Goal: Task Accomplishment & Management: Use online tool/utility

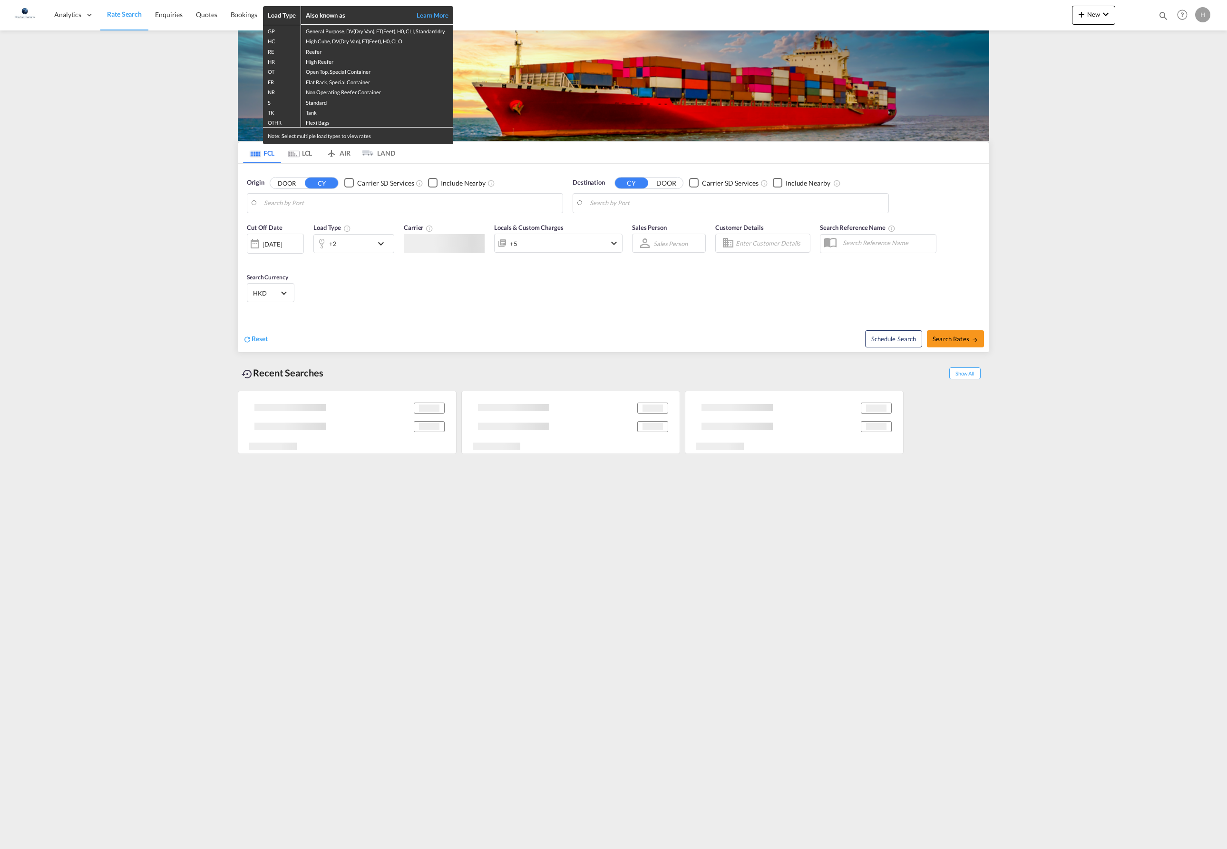
type input "[GEOGRAPHIC_DATA], [GEOGRAPHIC_DATA]"
type input "Santos, BRSSZ"
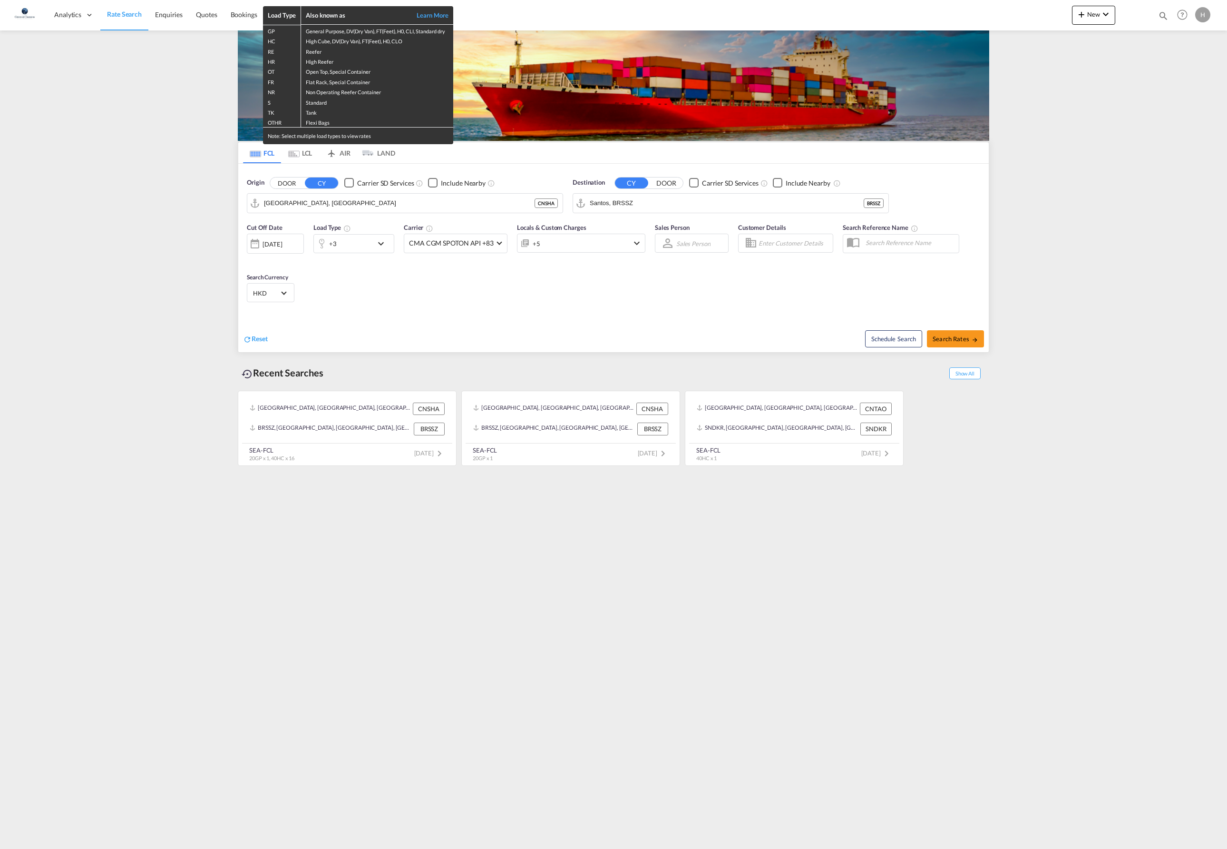
click at [478, 207] on div "Load Type Also known as Learn More GP General Purpose, DV(Dry Van), FT(Feet), H…" at bounding box center [613, 424] width 1227 height 849
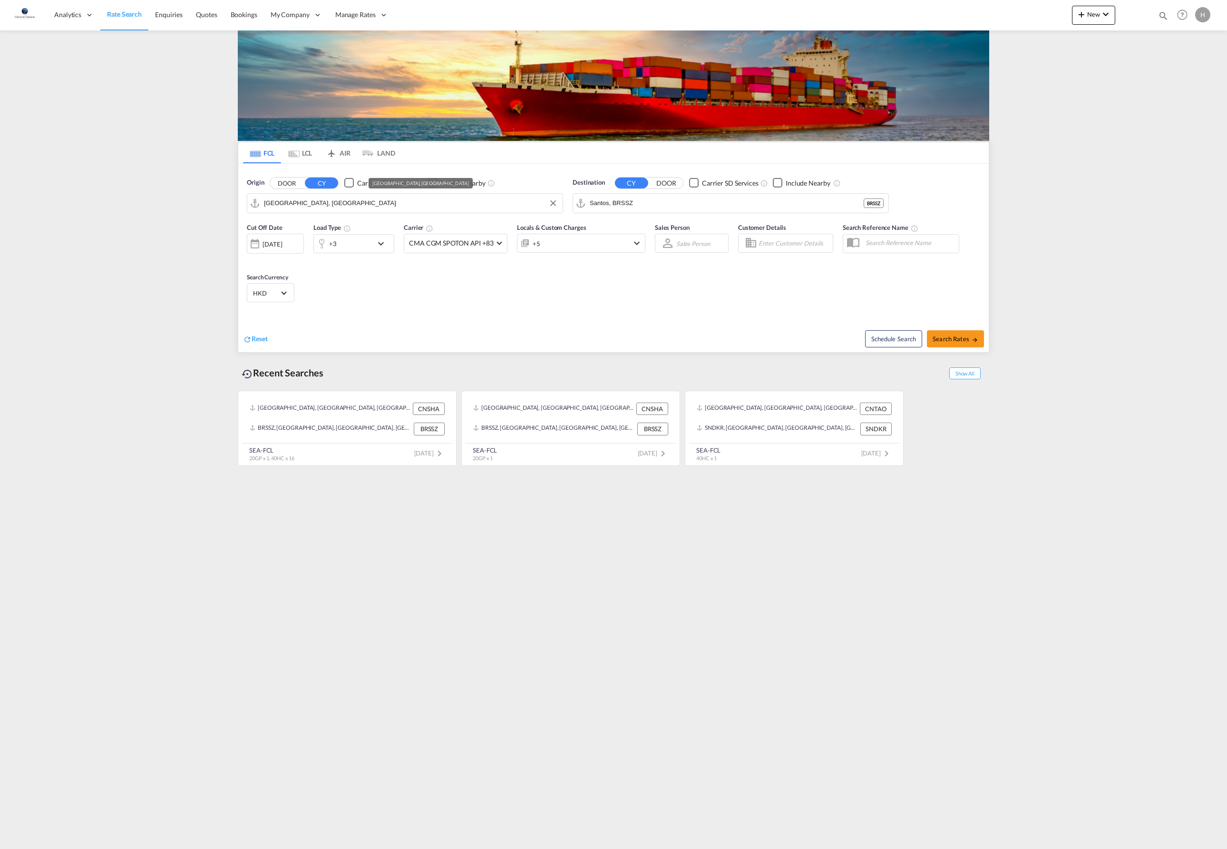
click at [468, 207] on input "Shanghai, CNSHA" at bounding box center [411, 203] width 294 height 14
type input "青"
click at [328, 227] on div "Qingdao Pt China CNQDG" at bounding box center [338, 230] width 181 height 29
type input "Qingdao Pt, CNQDG"
click at [713, 205] on input "Santos, BRSSZ" at bounding box center [737, 203] width 294 height 14
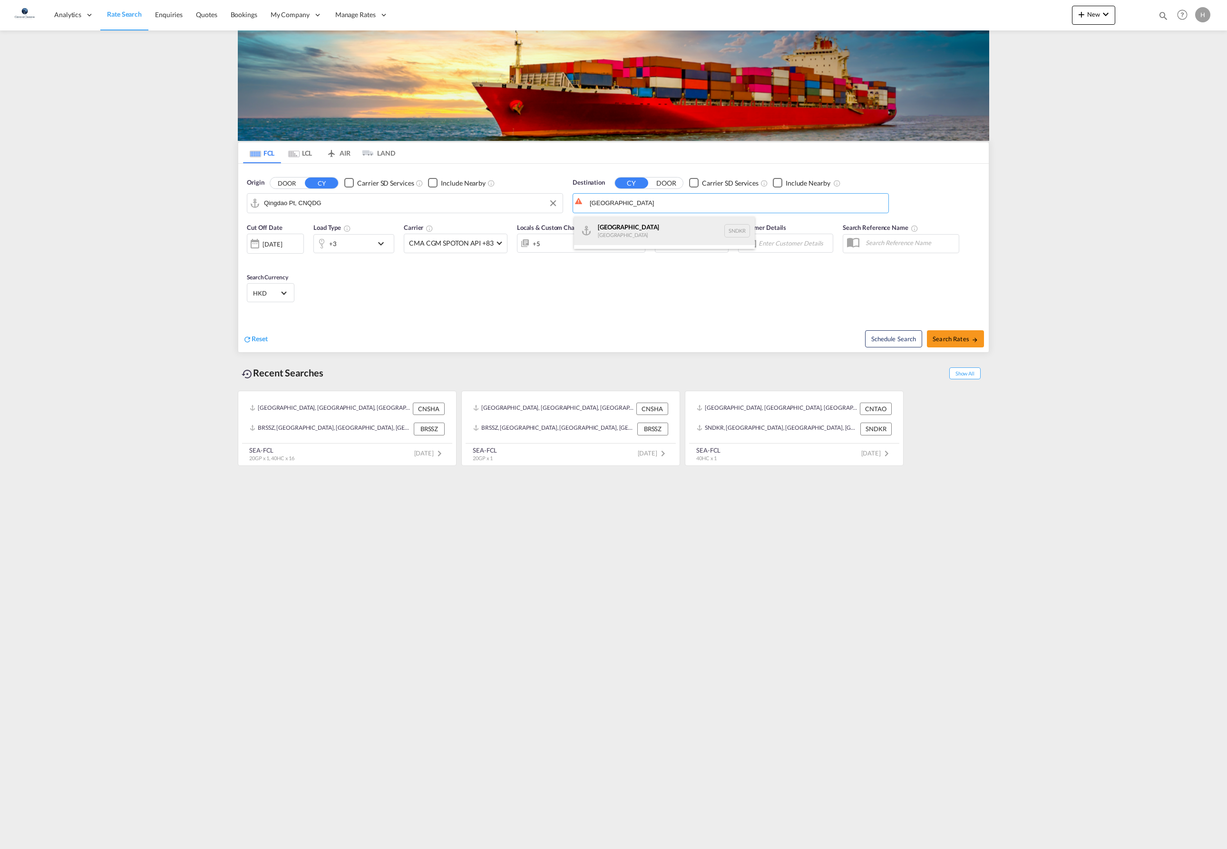
click at [653, 224] on div "Dakar Senegal SNDKR" at bounding box center [664, 230] width 181 height 29
type input "[GEOGRAPHIC_DATA], SNDKR"
click at [368, 247] on div "+3" at bounding box center [343, 243] width 59 height 19
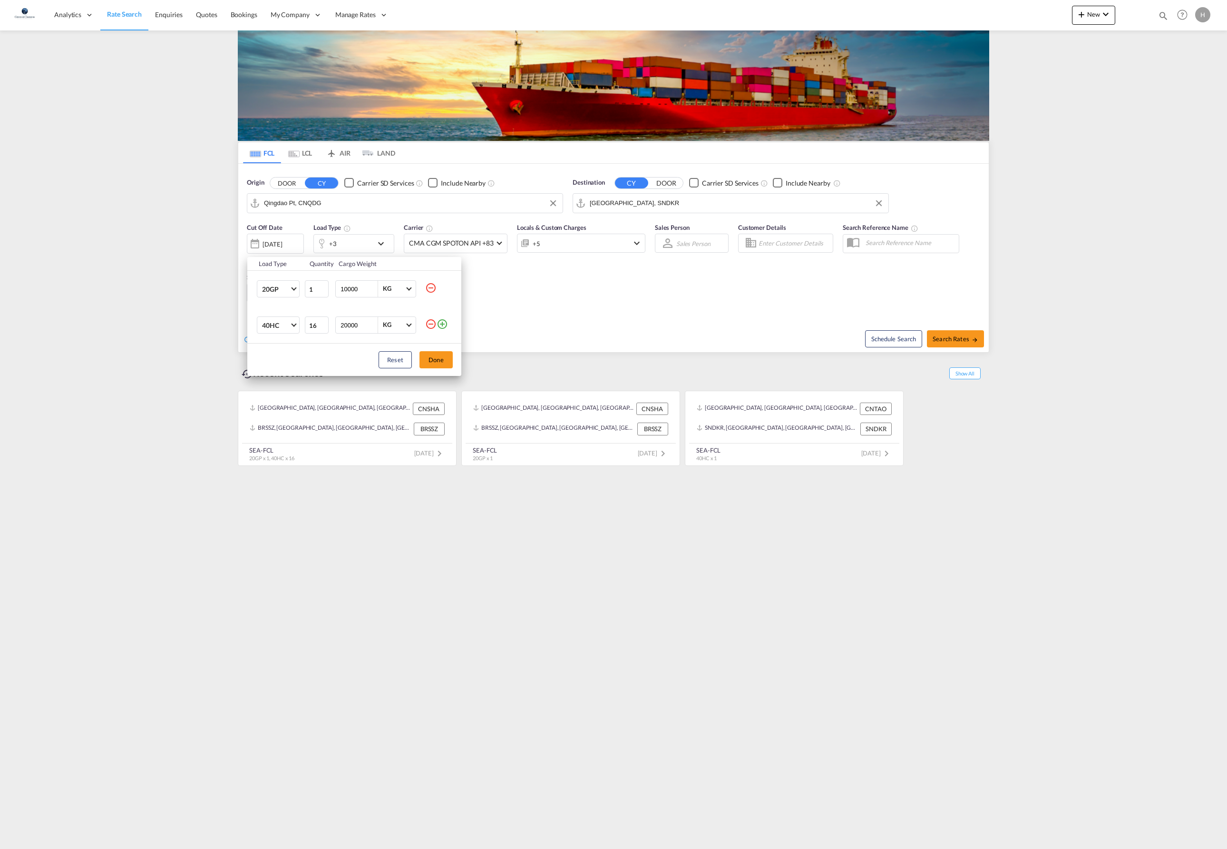
click at [576, 283] on div "Load Type Quantity Cargo Weight 20GP 20GP 40GP 40HC 45HC 20RE 40RE 40HR 20OT 40…" at bounding box center [613, 424] width 1227 height 849
click at [954, 342] on span "Search Rates" at bounding box center [956, 339] width 46 height 8
type input "CNQDG to SNDKR / [DATE]"
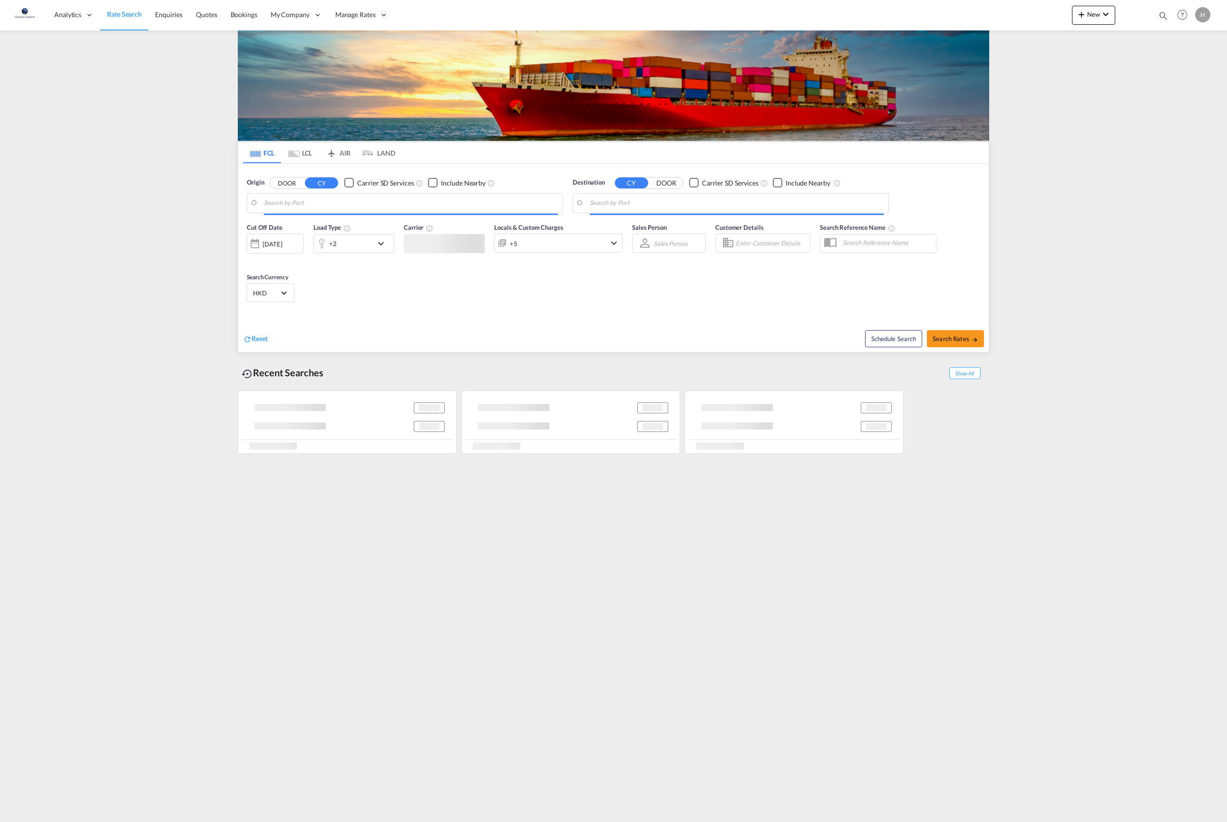
type input "Qingdao Pt, CNQDG"
type input "[GEOGRAPHIC_DATA], SNDKR"
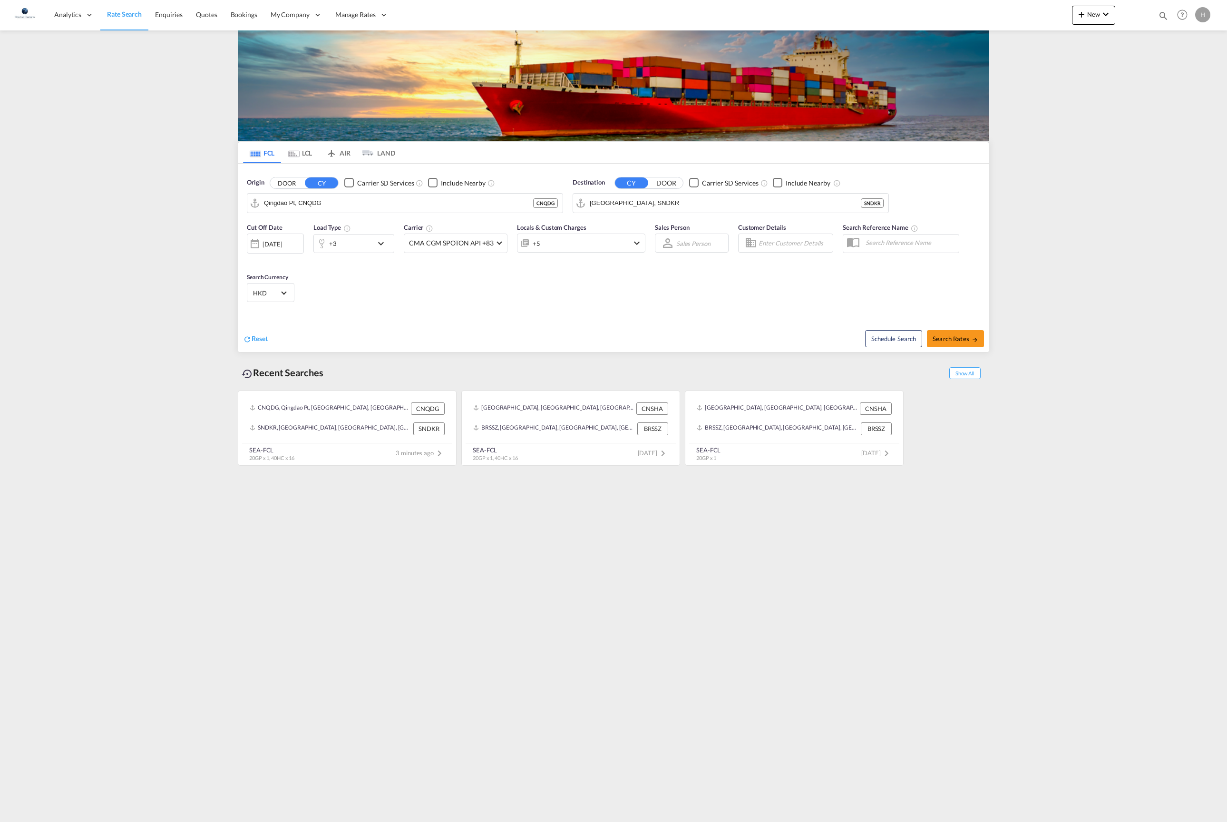
click at [280, 297] on span "HKD" at bounding box center [266, 293] width 27 height 9
click at [426, 300] on div at bounding box center [461, 305] width 166 height 14
click at [464, 324] on div "Ugandan shilling" at bounding box center [460, 324] width 157 height 12
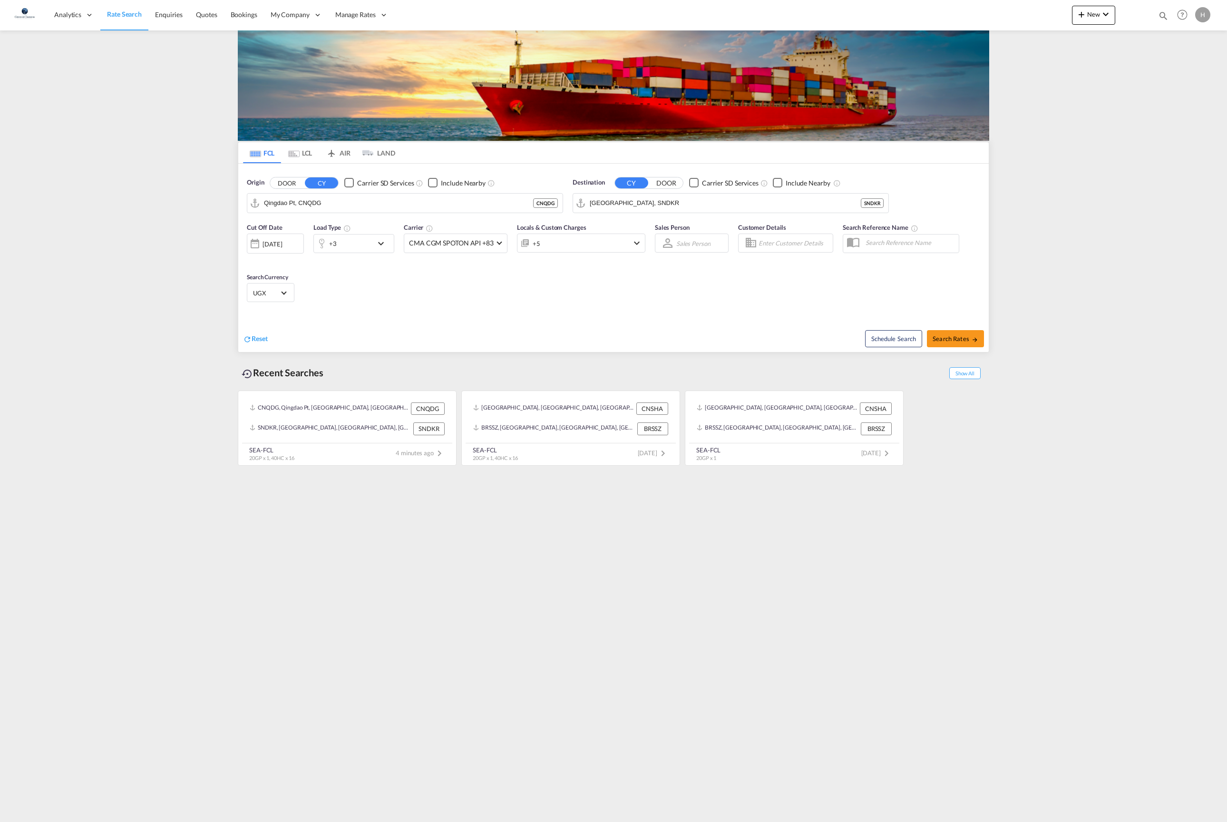
click at [286, 295] on span "Select Currency: USh UGXUgandan shilling" at bounding box center [283, 292] width 5 height 5
click at [413, 376] on div "$ USD United States Dollar" at bounding box center [460, 378] width 157 height 24
click at [954, 342] on span "Search Rates" at bounding box center [956, 339] width 46 height 8
type input "CNQDG to SNDKR / [DATE]"
